Goal: Task Accomplishment & Management: Manage account settings

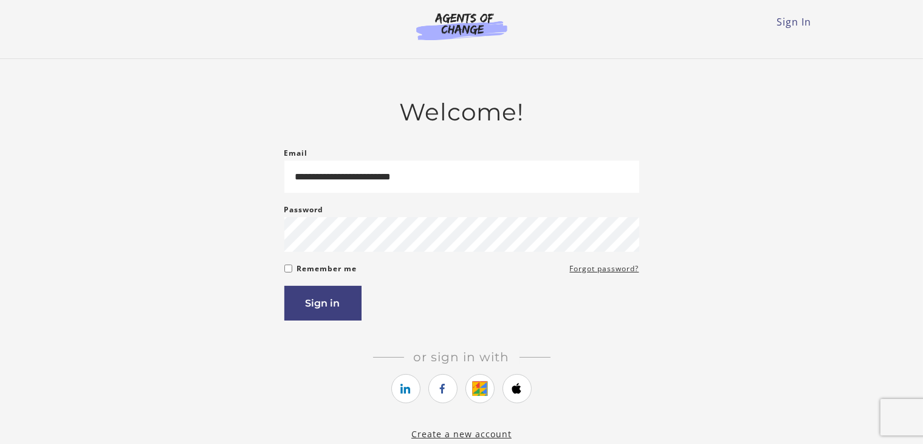
type input "**********"
click at [281, 272] on div "**********" at bounding box center [462, 269] width 710 height 343
click at [329, 302] on button "Sign in" at bounding box center [322, 303] width 77 height 35
